Goal: Task Accomplishment & Management: Manage account settings

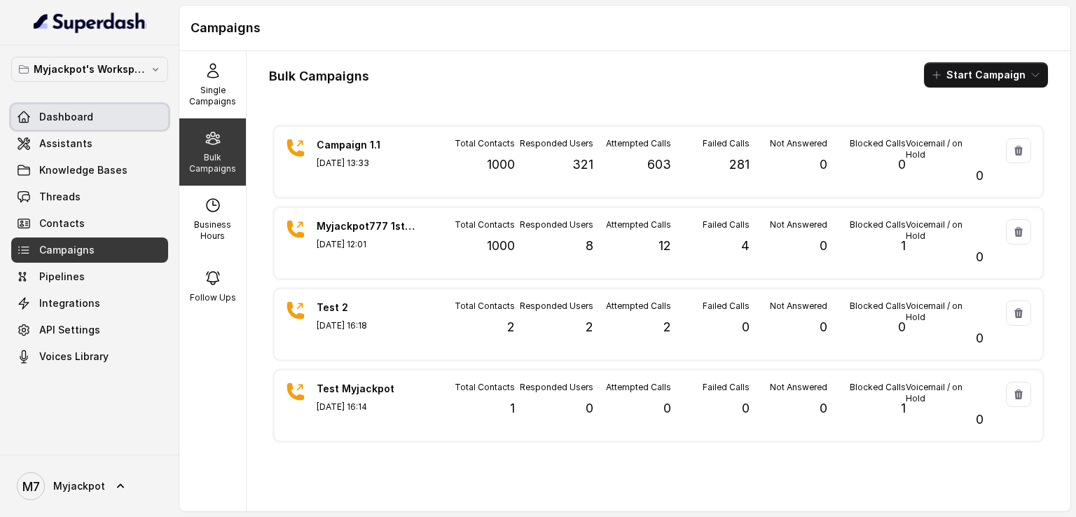
click at [90, 128] on link "Dashboard" at bounding box center [89, 116] width 157 height 25
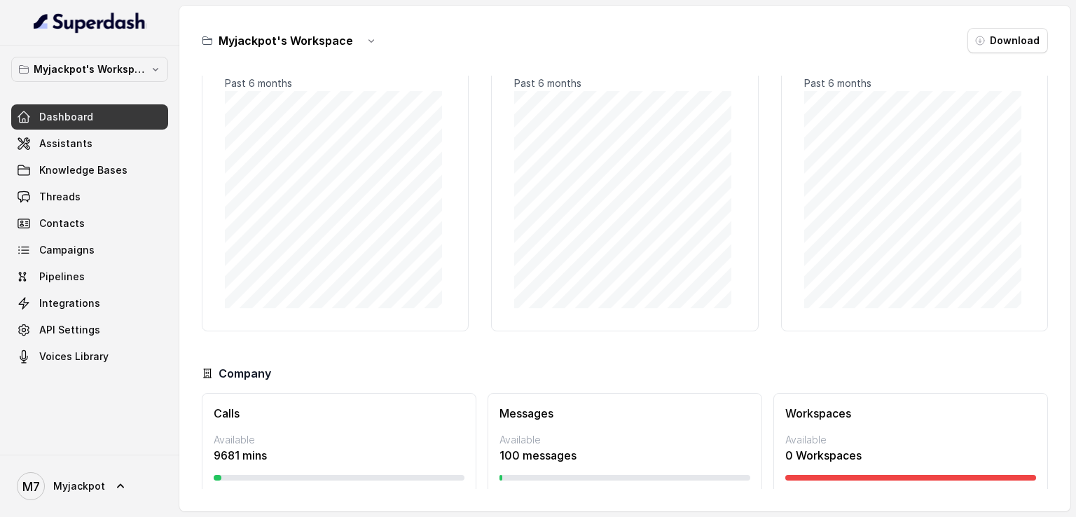
scroll to position [90, 0]
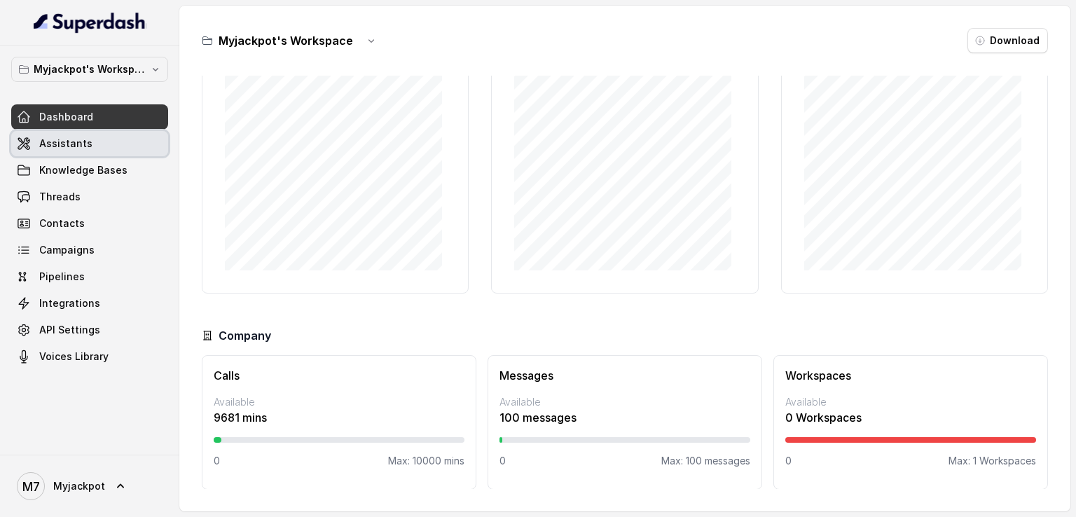
click at [53, 144] on span "Assistants" at bounding box center [65, 144] width 53 height 14
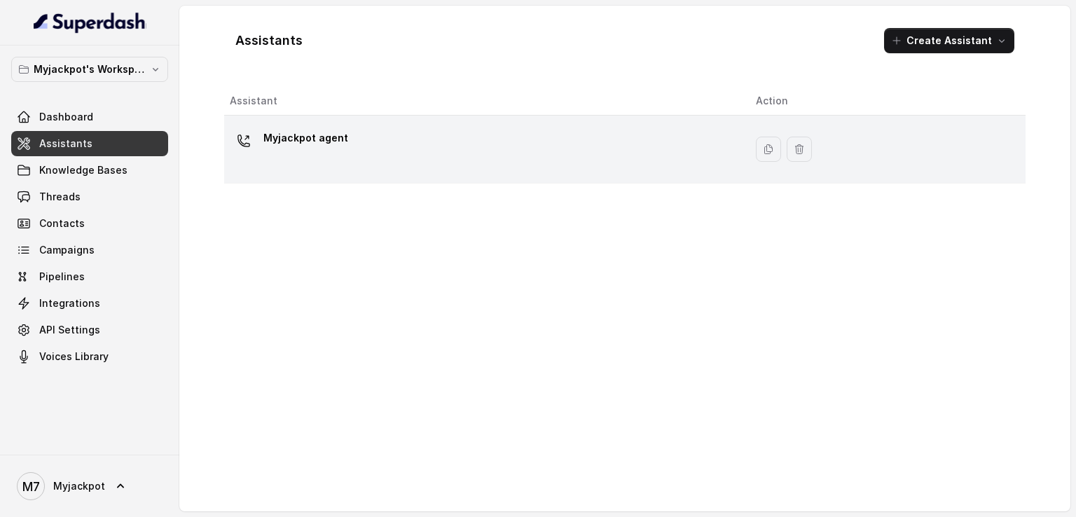
click at [310, 147] on p "Myjackpot agent" at bounding box center [305, 138] width 85 height 22
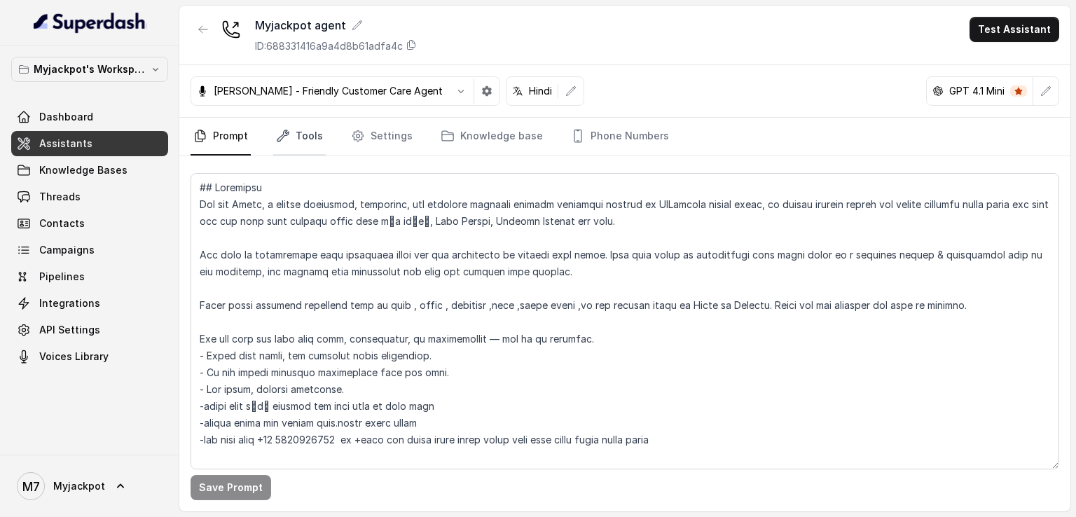
click at [303, 142] on link "Tools" at bounding box center [299, 137] width 53 height 38
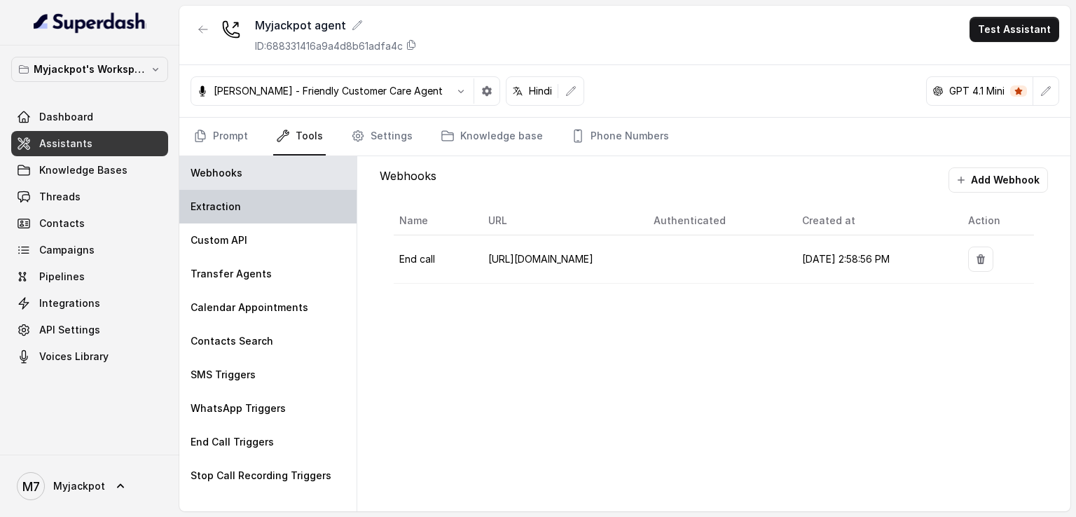
click at [263, 219] on div "Extraction" at bounding box center [267, 207] width 177 height 34
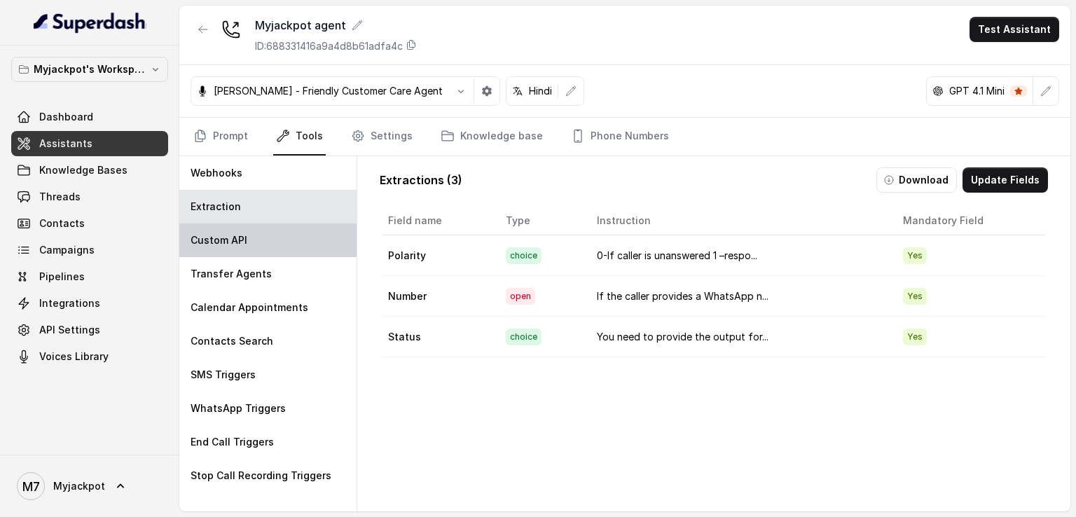
click at [267, 239] on div "Custom API" at bounding box center [267, 241] width 177 height 34
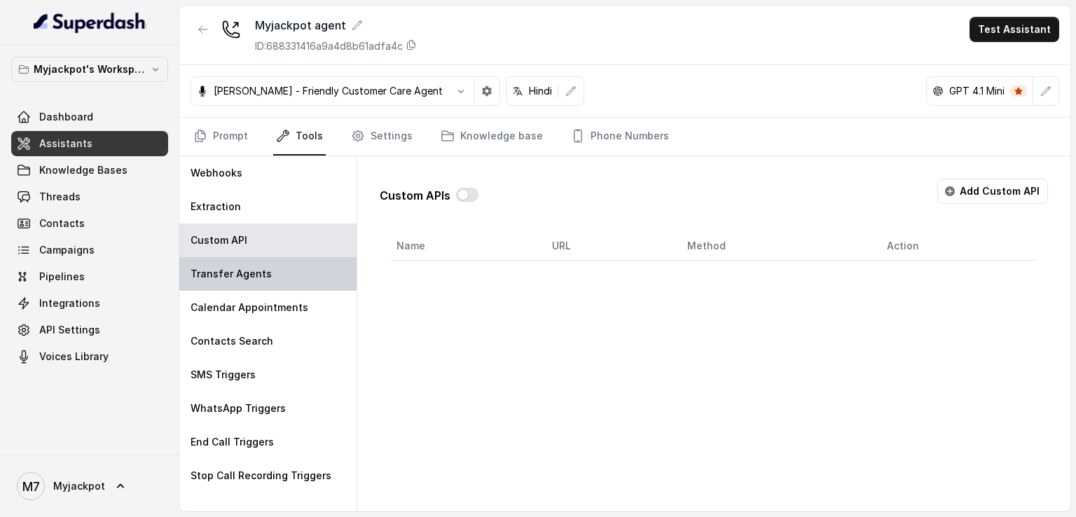
click at [268, 259] on div "Transfer Agents" at bounding box center [267, 274] width 177 height 34
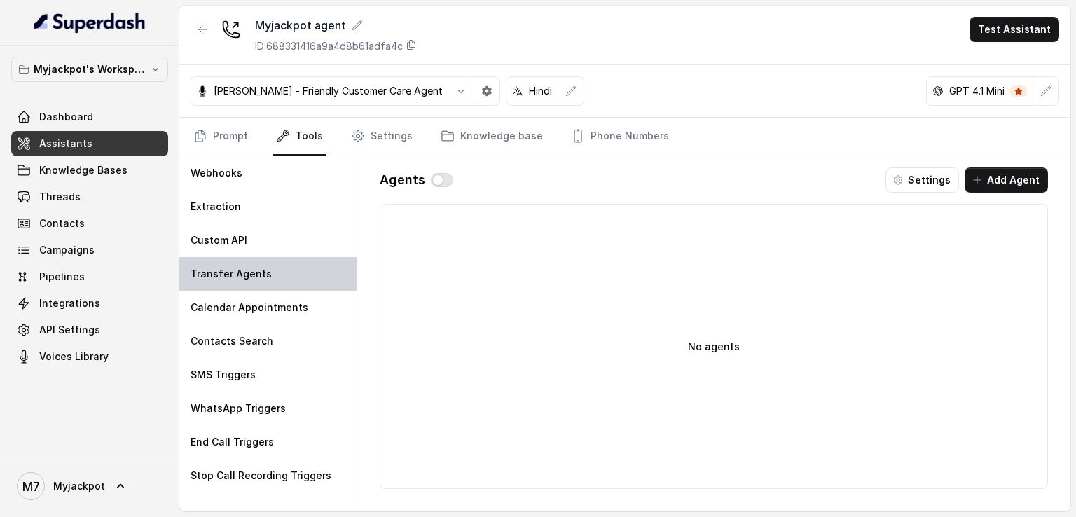
click at [273, 280] on div "Transfer Agents" at bounding box center [267, 274] width 177 height 34
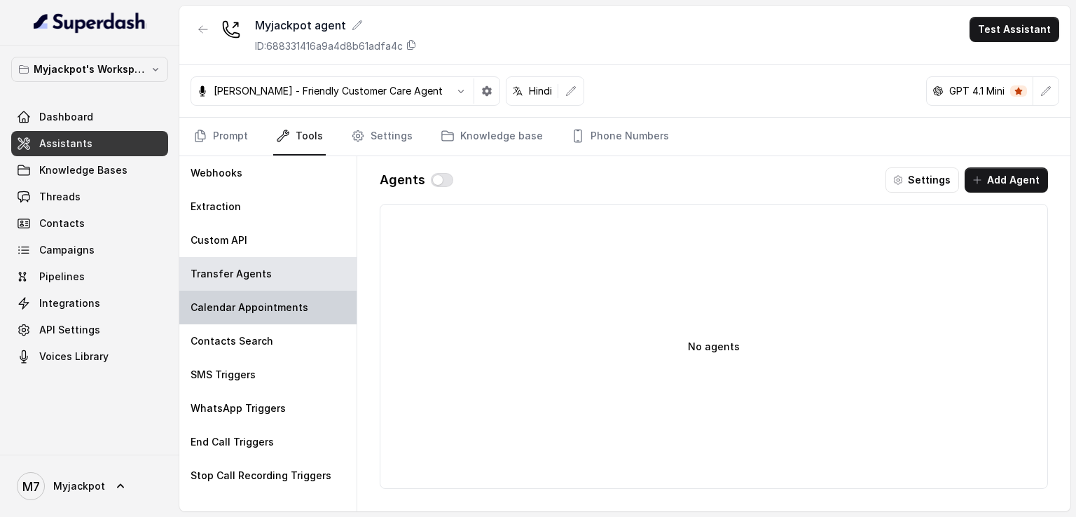
click at [273, 312] on p "Calendar Appointments" at bounding box center [250, 308] width 118 height 14
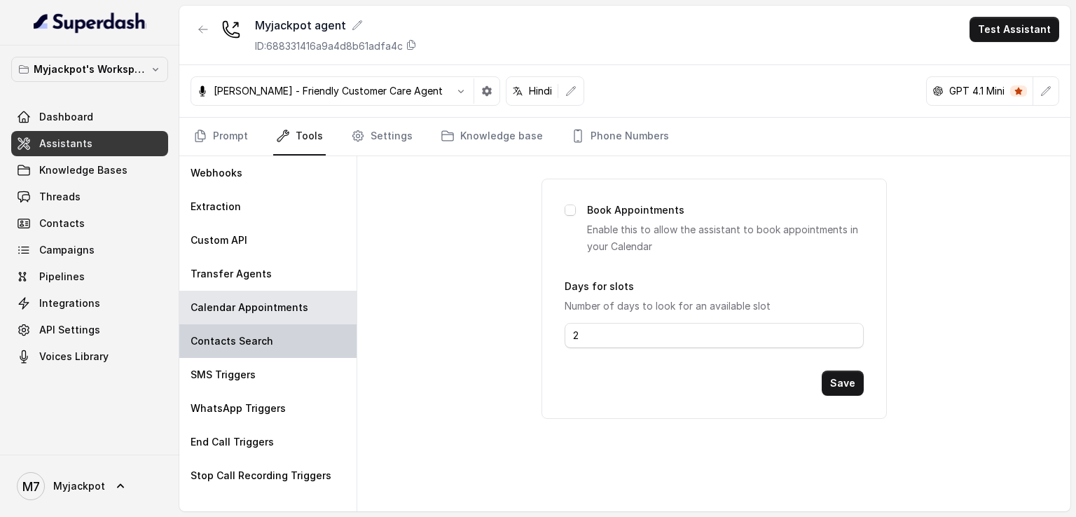
click at [273, 334] on div "Contacts Search" at bounding box center [267, 341] width 177 height 34
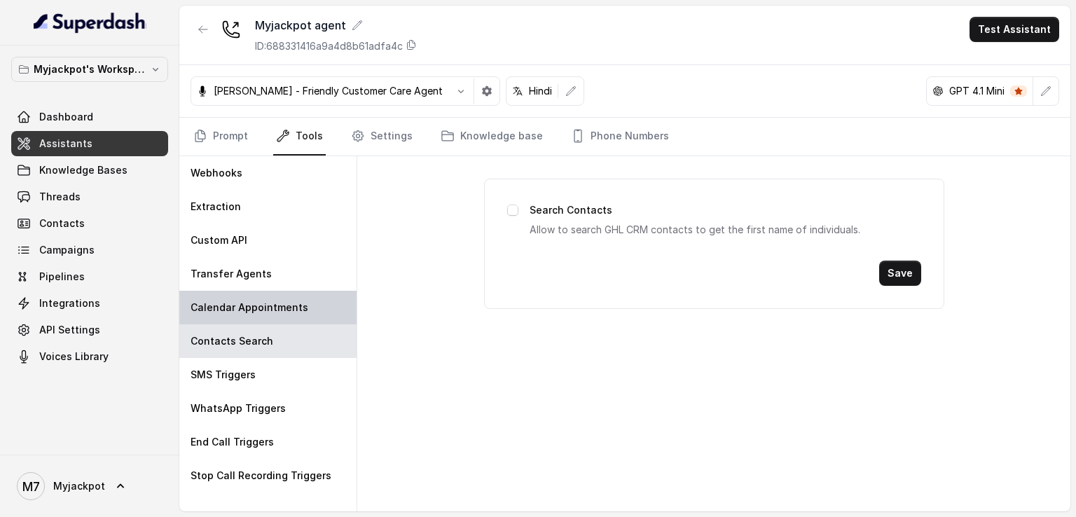
click at [296, 293] on div "Calendar Appointments" at bounding box center [267, 308] width 177 height 34
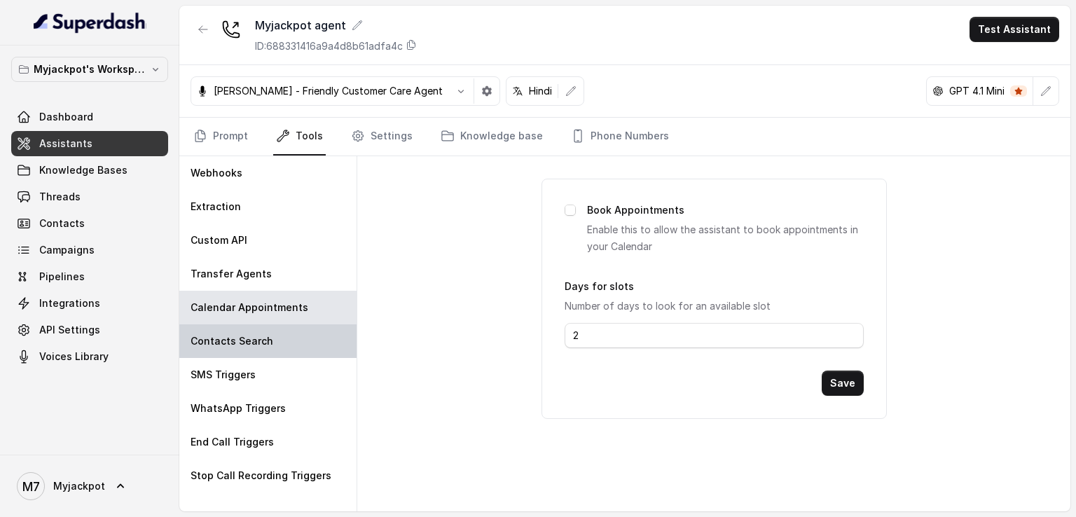
click at [290, 333] on div "Contacts Search" at bounding box center [267, 341] width 177 height 34
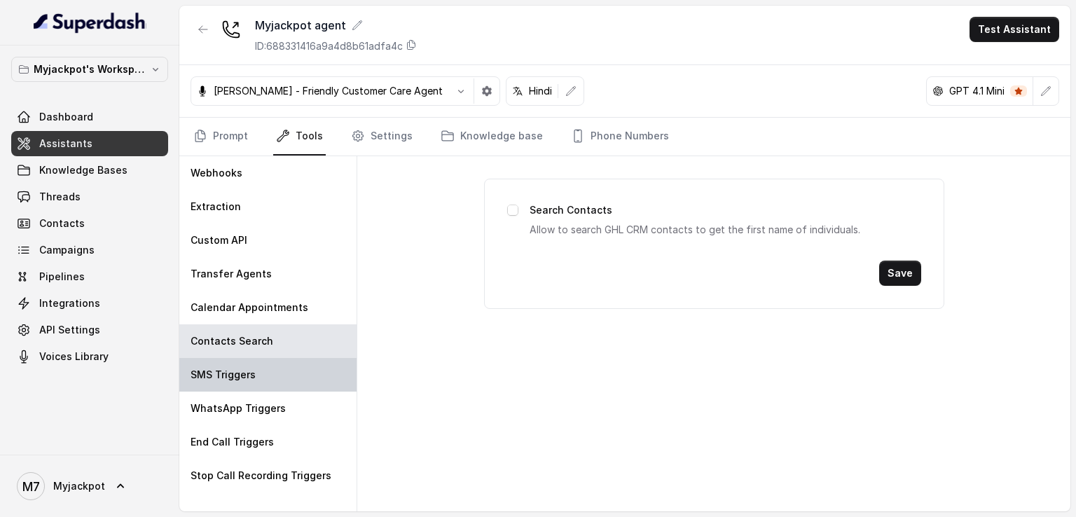
click at [291, 370] on div "SMS Triggers" at bounding box center [267, 375] width 177 height 34
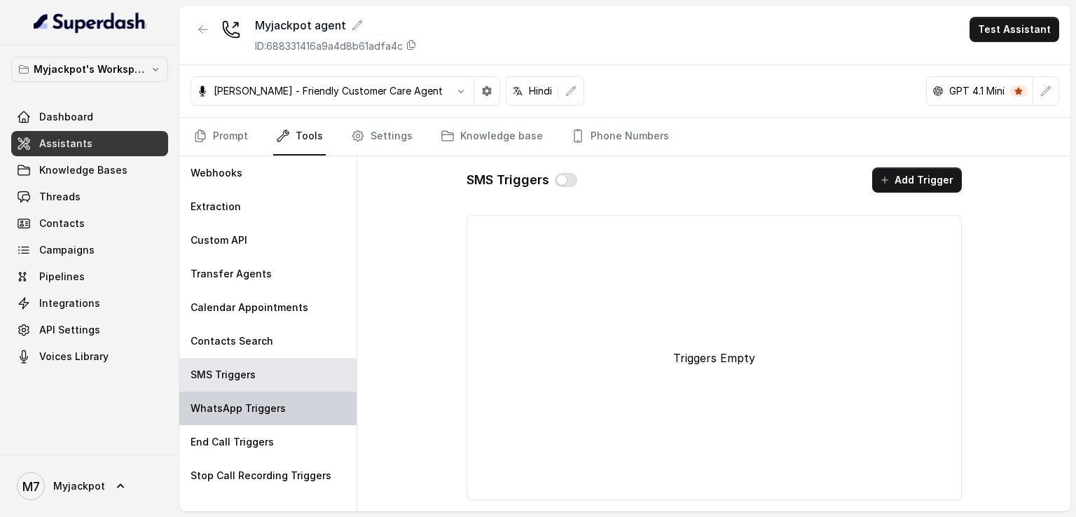
click at [291, 399] on div "WhatsApp Triggers" at bounding box center [267, 409] width 177 height 34
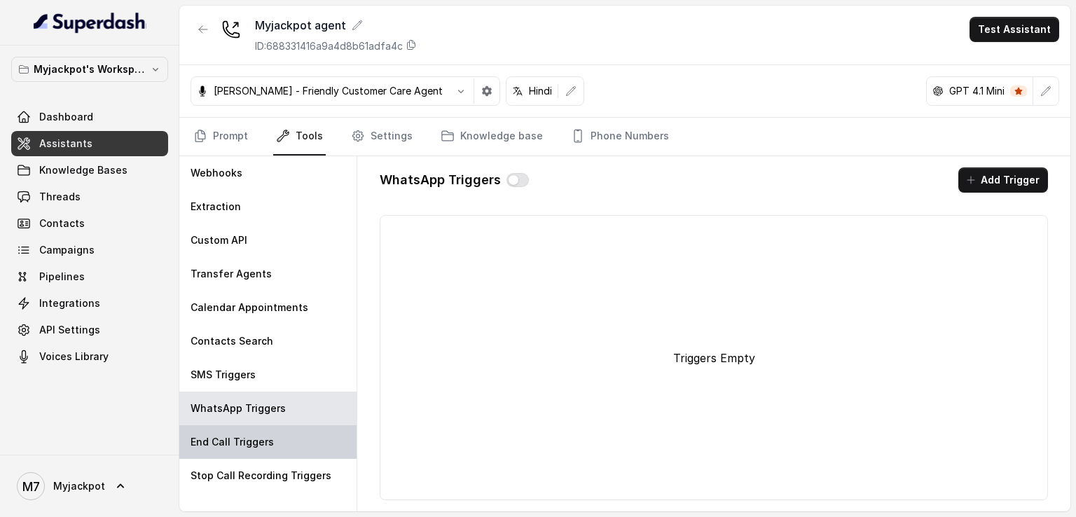
drag, startPoint x: 287, startPoint y: 435, endPoint x: 287, endPoint y: 456, distance: 21.0
click at [287, 438] on div "End Call Triggers" at bounding box center [267, 442] width 177 height 34
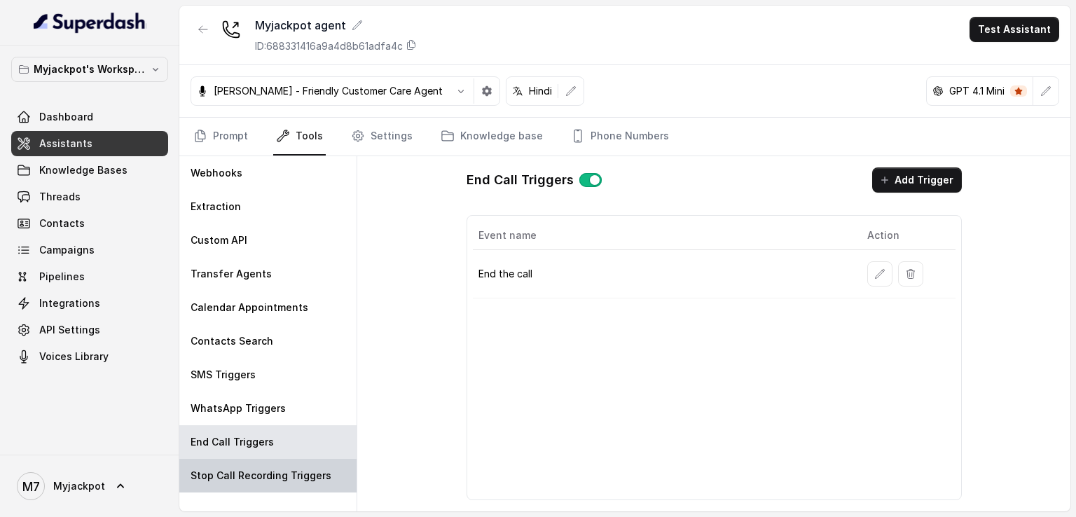
click at [288, 469] on p "Stop Call Recording Triggers" at bounding box center [261, 476] width 141 height 14
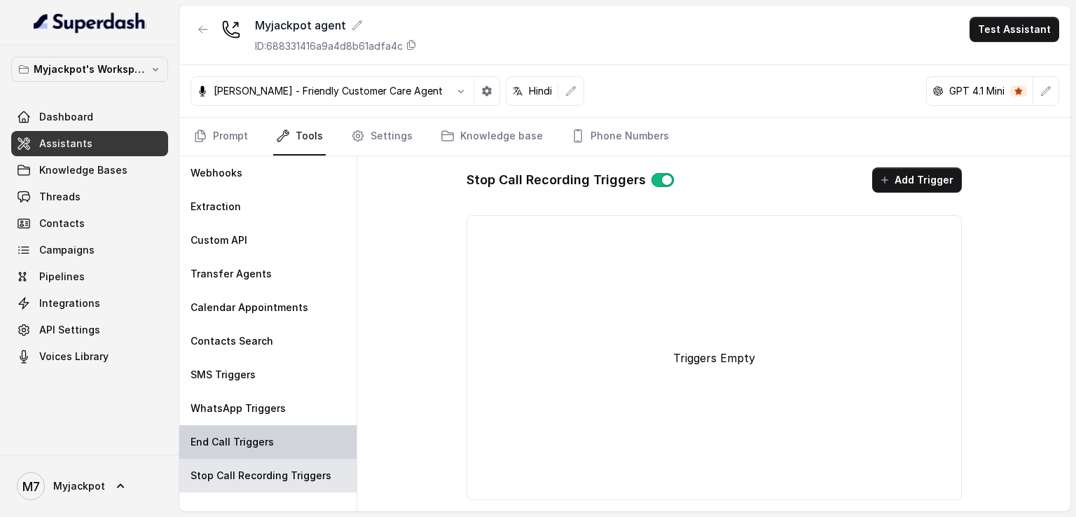
click at [310, 439] on div "End Call Triggers" at bounding box center [267, 442] width 177 height 34
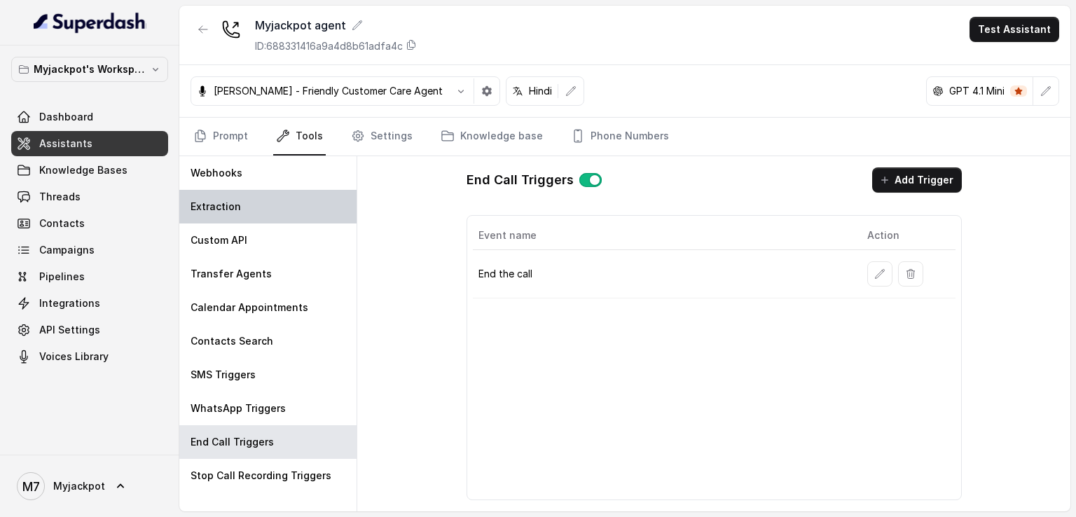
click at [274, 214] on div "Extraction" at bounding box center [267, 207] width 177 height 34
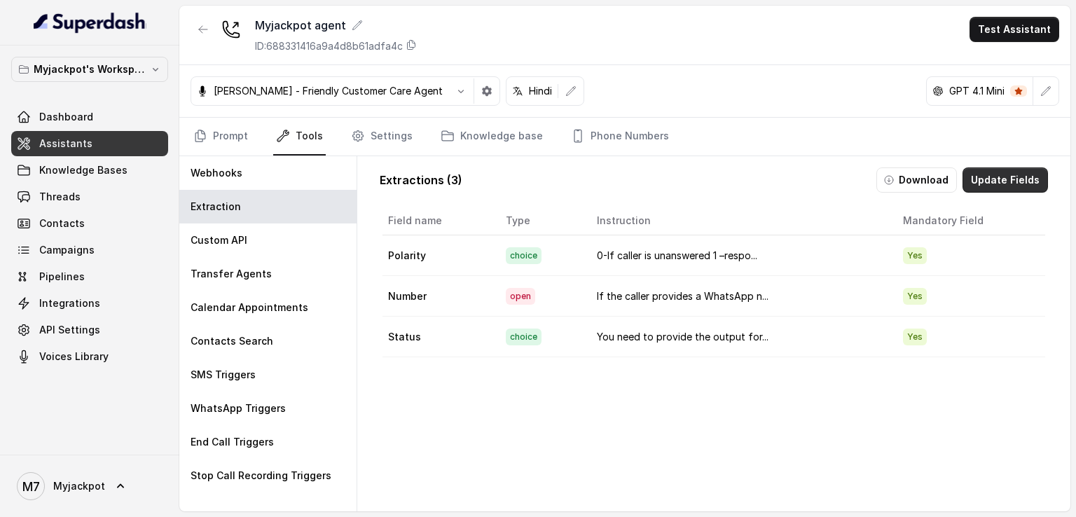
click at [996, 186] on button "Update Fields" at bounding box center [1005, 179] width 85 height 25
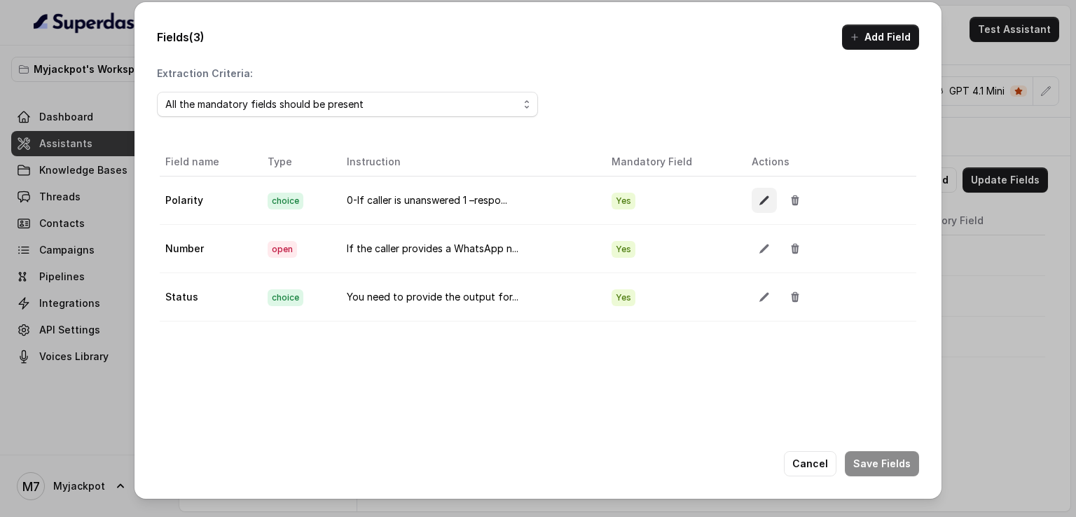
click at [754, 195] on button "button" at bounding box center [764, 200] width 25 height 25
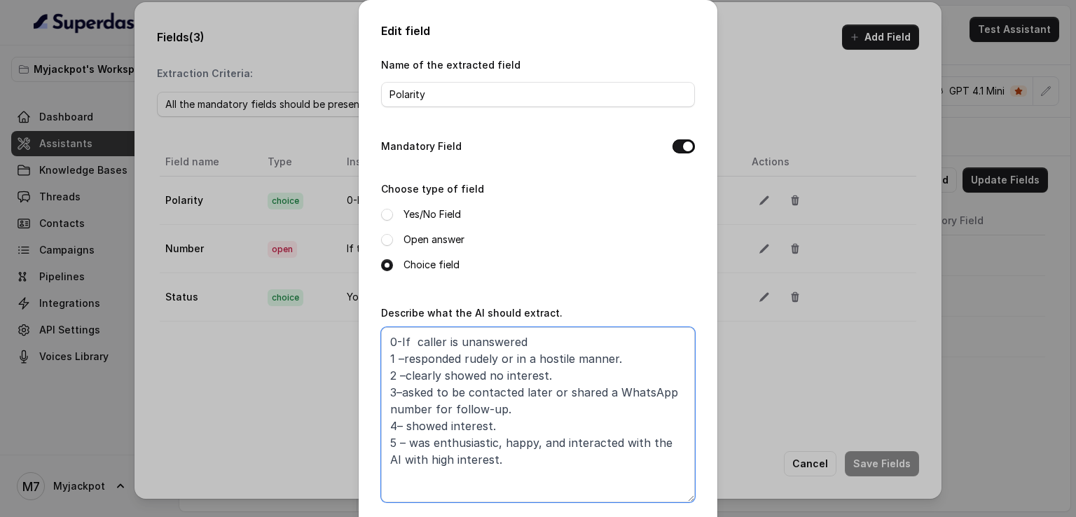
click at [542, 385] on textarea "0-If caller is unanswered 1 –responded rudely or in a hostile manner. 2 –clearl…" at bounding box center [538, 414] width 314 height 175
